Goal: Find specific page/section: Find specific page/section

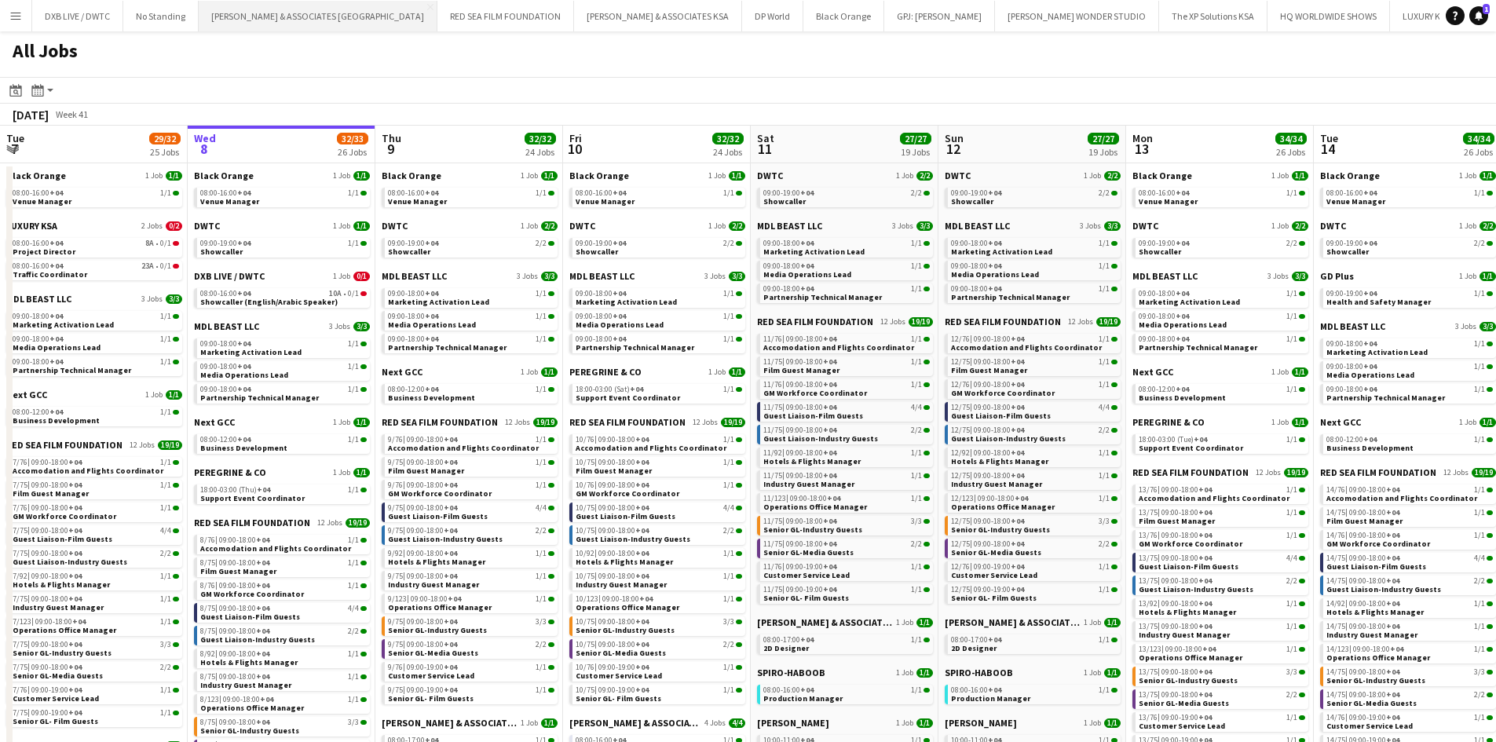
click at [304, 19] on button "[PERSON_NAME] & ASSOCIATES UAE Close" at bounding box center [318, 16] width 239 height 31
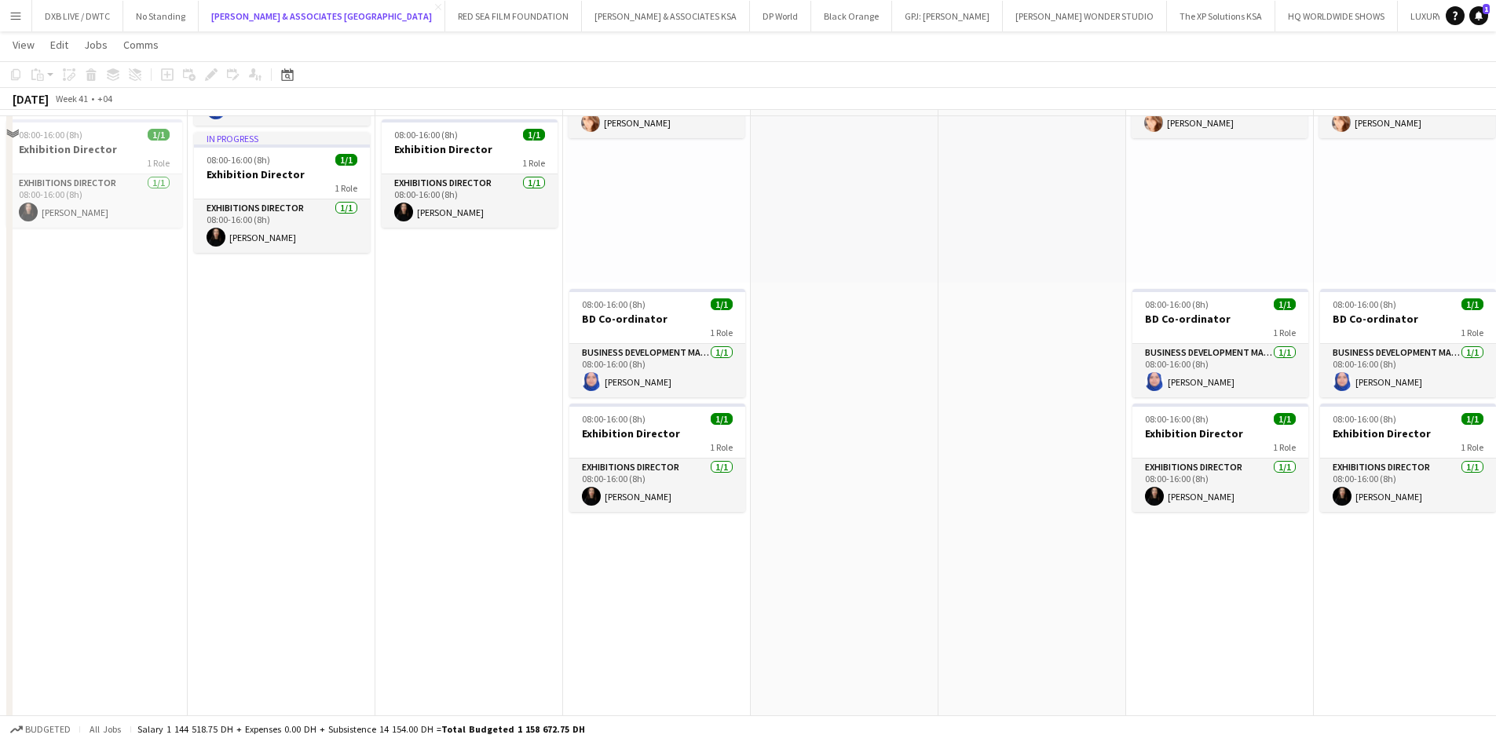
scroll to position [471, 0]
